Goal: Information Seeking & Learning: Check status

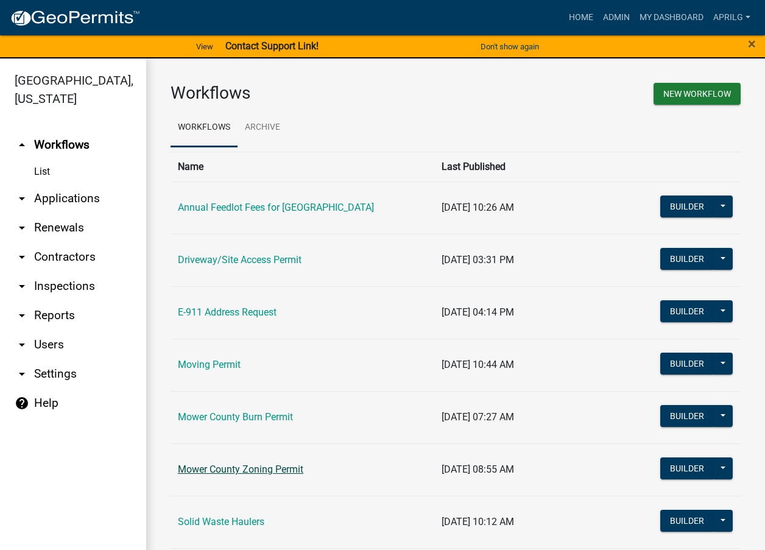
click at [240, 466] on link "Mower County Zoning Permit" at bounding box center [241, 470] width 126 height 12
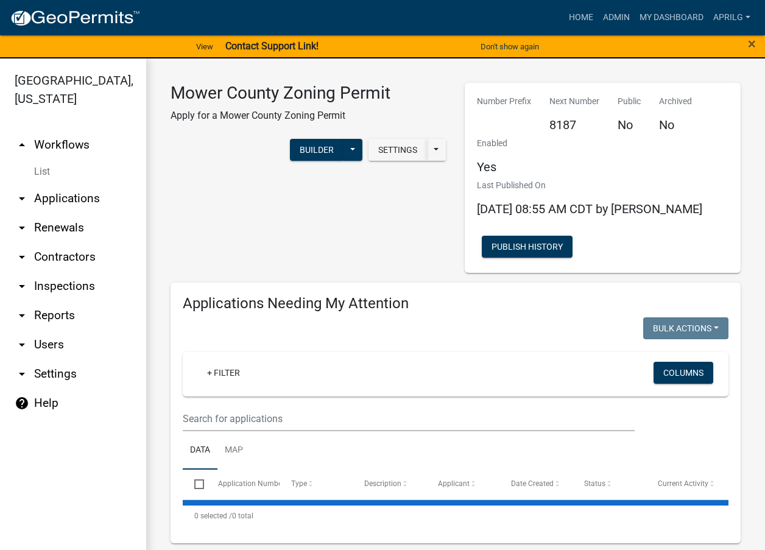
select select "1: 25"
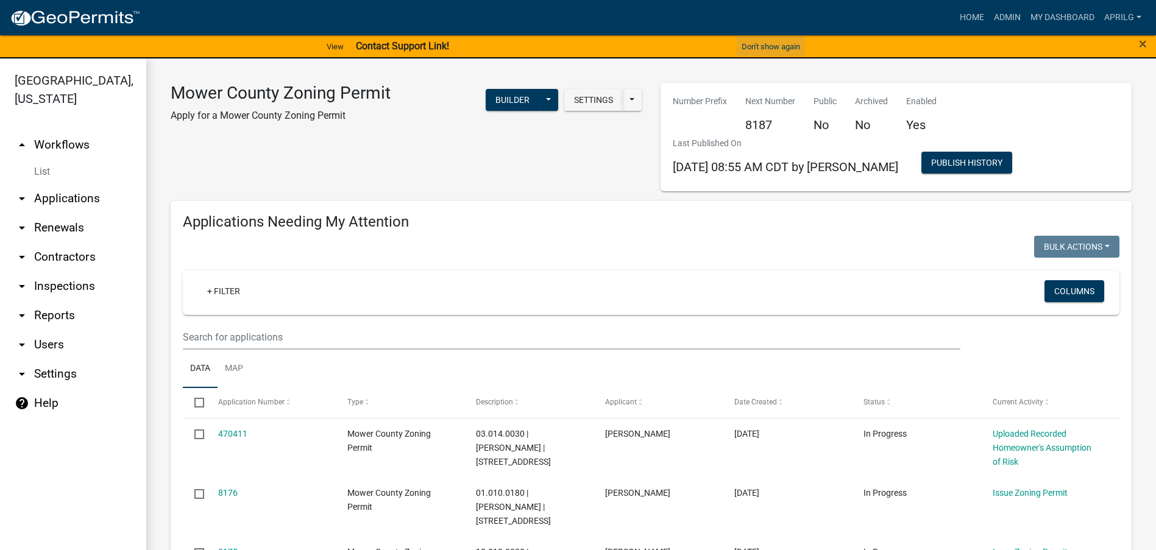
click at [765, 48] on button "Don't show again" at bounding box center [771, 47] width 68 height 20
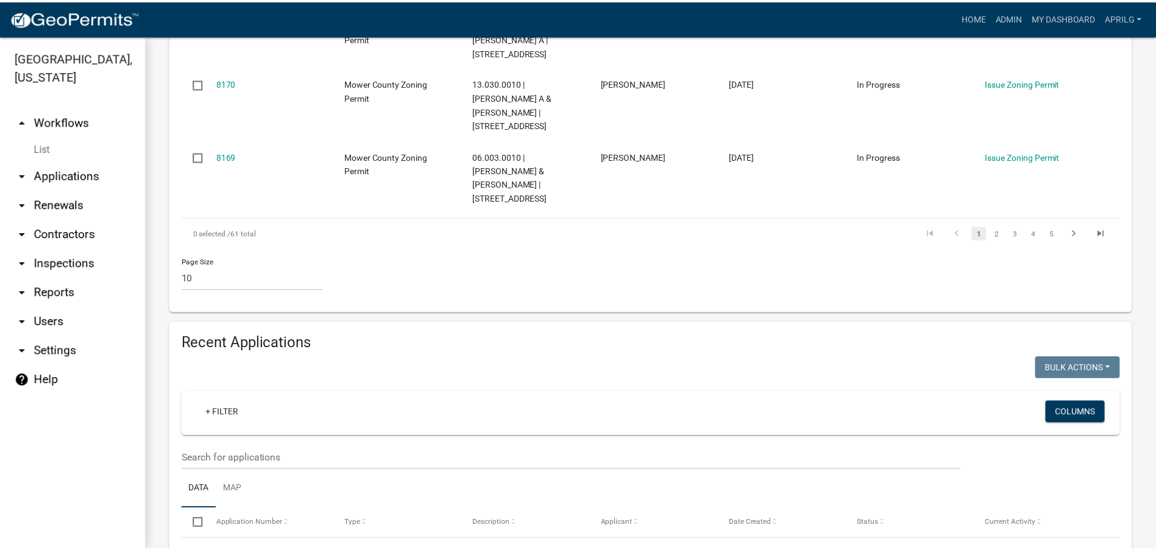
scroll to position [853, 0]
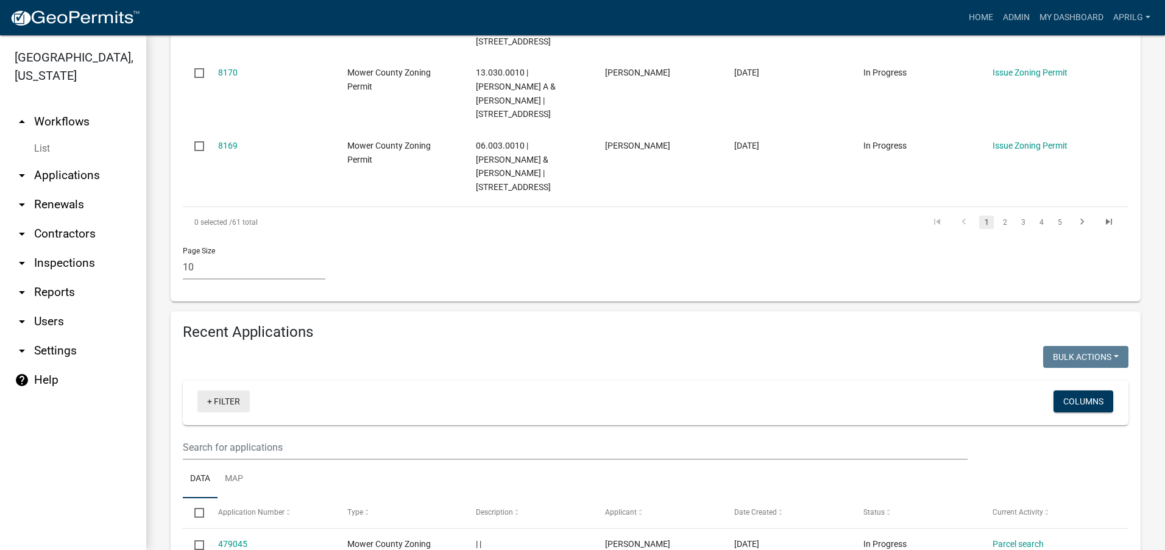
click at [211, 391] on link "+ Filter" at bounding box center [223, 402] width 52 height 22
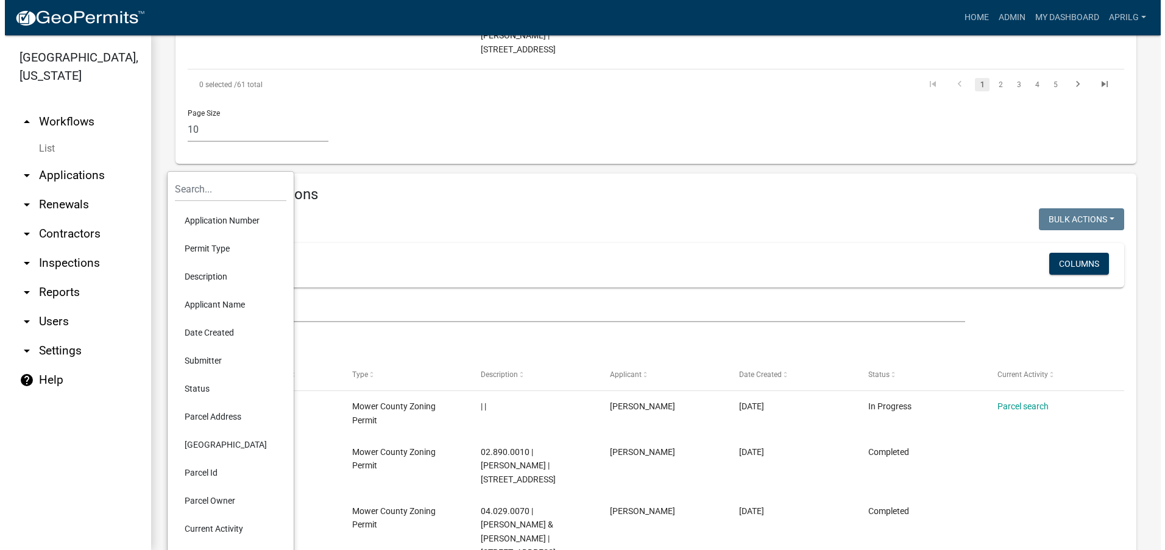
scroll to position [1036, 0]
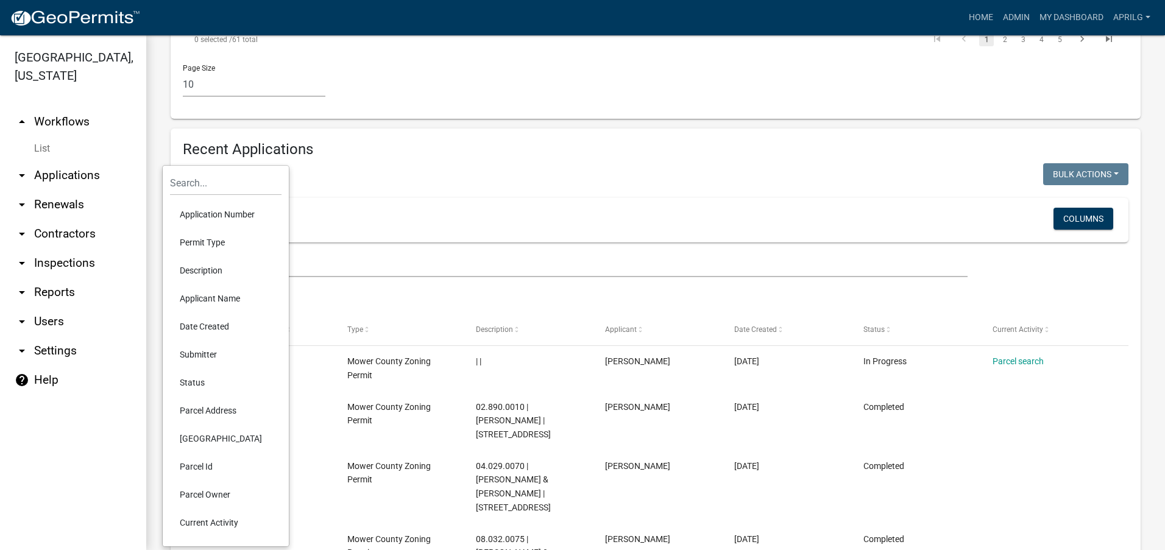
click at [203, 463] on li "Parcel Id" at bounding box center [226, 467] width 112 height 28
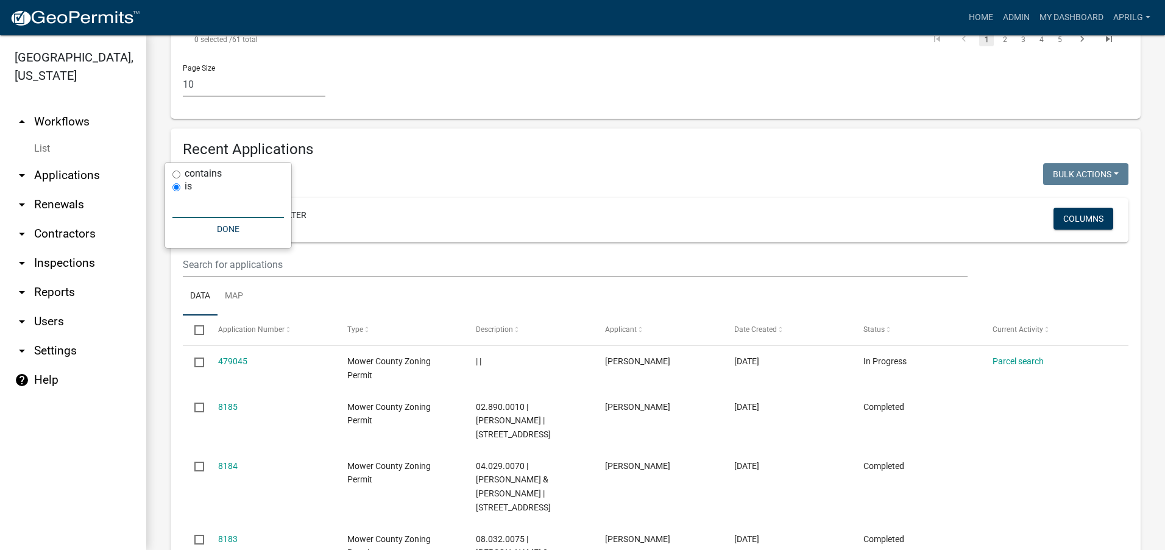
click at [223, 211] on input "text" at bounding box center [228, 205] width 112 height 25
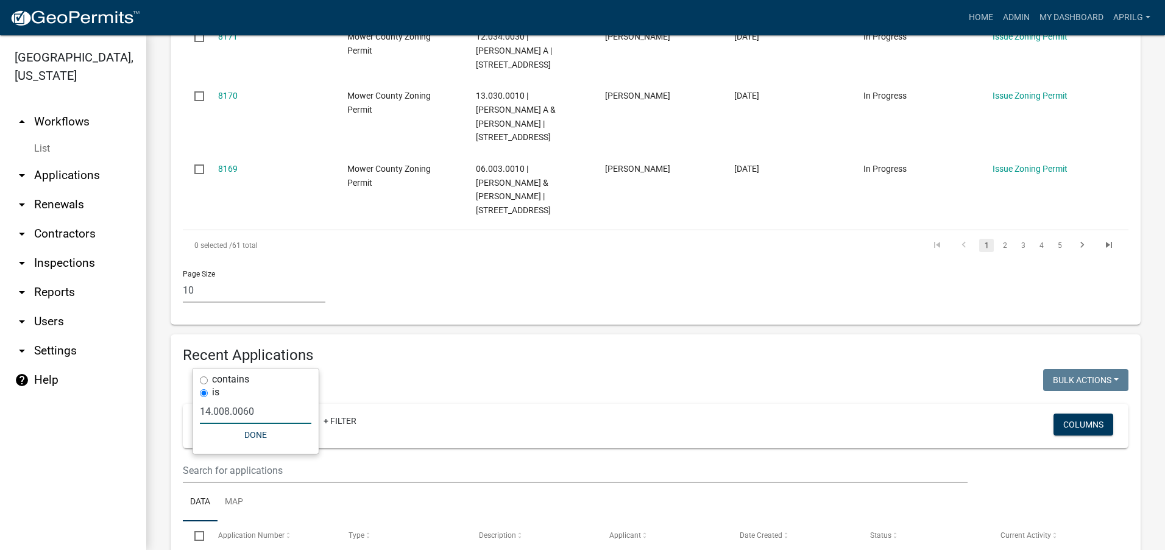
scroll to position [924, 0]
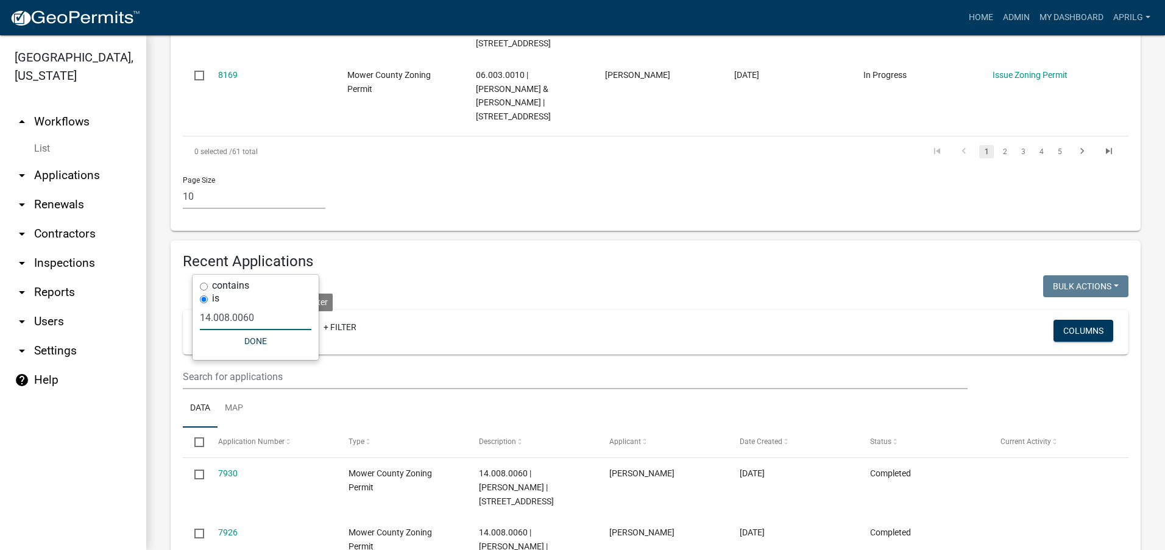
type input "14.008.0060"
click at [297, 324] on icon at bounding box center [293, 329] width 7 height 10
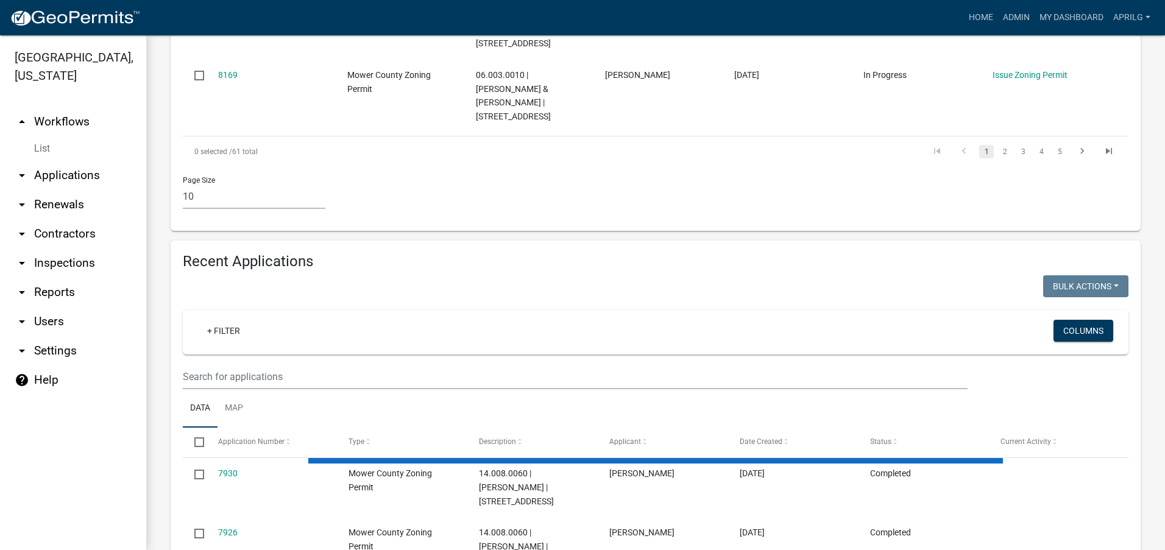
select select "1: 25"
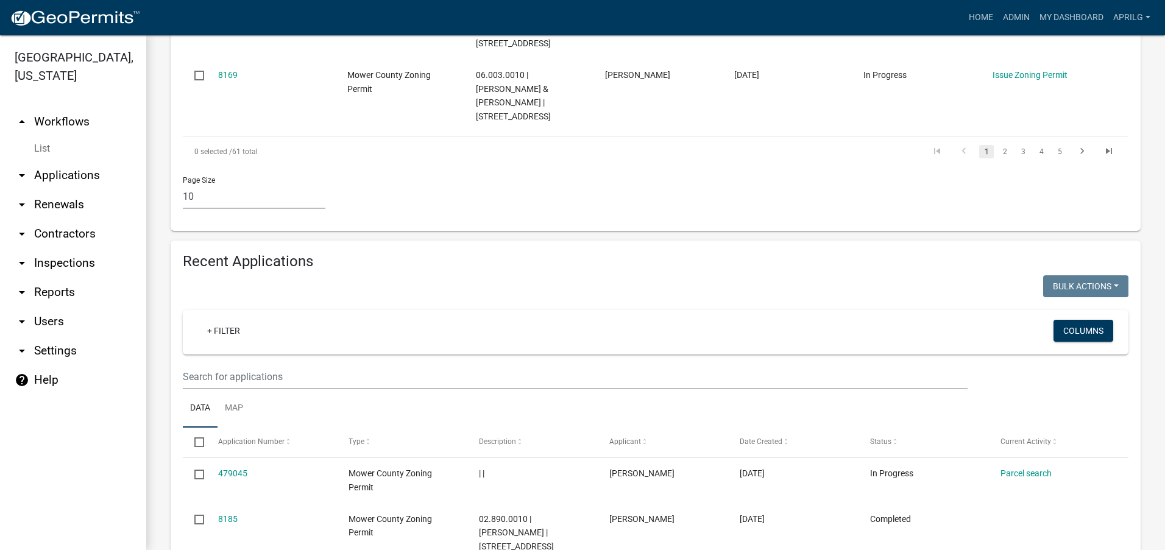
scroll to position [1036, 0]
